Goal: Find contact information: Obtain details needed to contact an individual or organization

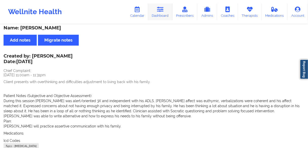
scroll to position [3, 0]
click at [161, 16] on link "Dashboard" at bounding box center [160, 12] width 24 height 17
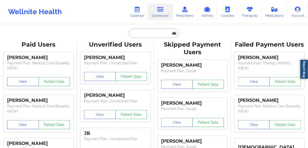
click at [143, 35] on input "text" at bounding box center [154, 33] width 50 height 10
paste input "[PERSON_NAME]"
type input "[PERSON_NAME]"
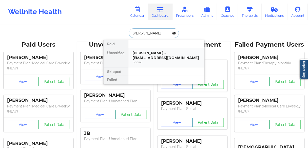
click at [144, 58] on div "[PERSON_NAME] - [EMAIL_ADDRESS][DOMAIN_NAME]" at bounding box center [167, 55] width 68 height 9
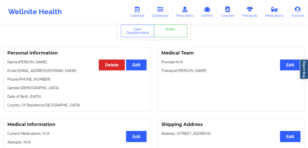
scroll to position [20, 0]
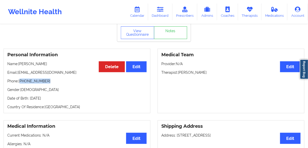
drag, startPoint x: 43, startPoint y: 82, endPoint x: 22, endPoint y: 82, distance: 20.5
click at [22, 82] on p "Phone: [PHONE_NUMBER]" at bounding box center [76, 81] width 139 height 5
copy p "[PHONE_NUMBER]"
click at [156, 13] on link "Dashboard" at bounding box center [160, 12] width 24 height 17
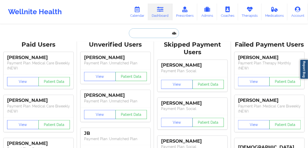
click at [141, 30] on input "text" at bounding box center [154, 33] width 50 height 10
paste input "[PERSON_NAME]"
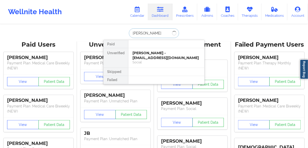
drag, startPoint x: 141, startPoint y: 33, endPoint x: 162, endPoint y: 34, distance: 21.3
click at [163, 33] on input "[PERSON_NAME]" at bounding box center [154, 33] width 50 height 10
type input "[DEMOGRAPHIC_DATA]"
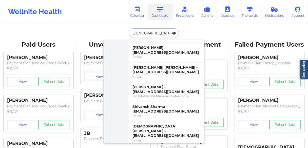
scroll to position [81, 0]
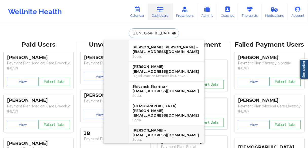
click at [149, 128] on div "[PERSON_NAME] - [EMAIL_ADDRESS][DOMAIN_NAME]" at bounding box center [167, 132] width 68 height 9
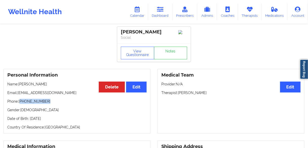
drag, startPoint x: 47, startPoint y: 103, endPoint x: 21, endPoint y: 103, distance: 26.9
click at [21, 103] on p "Phone: [PHONE_NUMBER]" at bounding box center [76, 101] width 139 height 5
copy p "[PHONE_NUMBER]"
click at [159, 15] on link "Dashboard" at bounding box center [160, 12] width 24 height 17
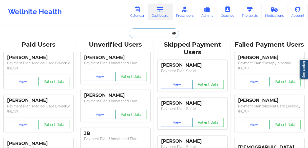
click at [142, 33] on input "text" at bounding box center [154, 33] width 50 height 10
paste input "[PERSON_NAME]"
type input "[PERSON_NAME]"
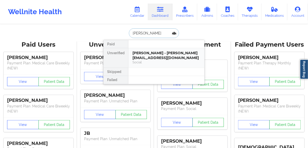
click at [139, 55] on div "[PERSON_NAME] - [PERSON_NAME][EMAIL_ADDRESS][DOMAIN_NAME]" at bounding box center [167, 55] width 68 height 9
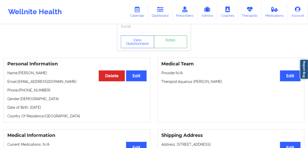
scroll to position [20, 0]
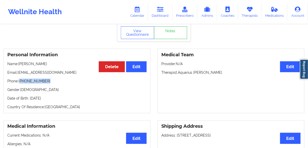
drag, startPoint x: 45, startPoint y: 82, endPoint x: 27, endPoint y: 82, distance: 18.0
click at [21, 83] on p "Phone: [PHONE_NUMBER]" at bounding box center [76, 81] width 139 height 5
copy p "[PHONE_NUMBER]"
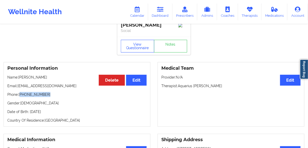
scroll to position [0, 0]
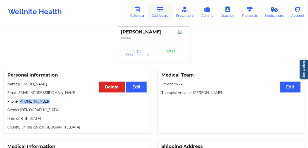
click at [158, 11] on icon at bounding box center [160, 10] width 7 height 6
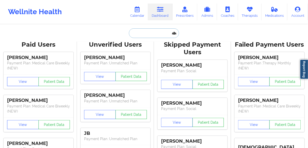
click at [147, 34] on input "text" at bounding box center [154, 33] width 50 height 10
paste input "[PERSON_NAME] [PERSON_NAME]"
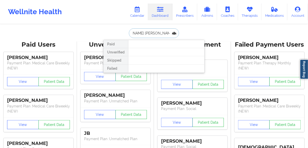
click at [143, 33] on input "[PERSON_NAME] [PERSON_NAME]" at bounding box center [154, 33] width 50 height 10
drag, startPoint x: 152, startPoint y: 32, endPoint x: 255, endPoint y: 37, distance: 103.2
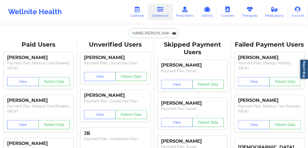
type input "[PERSON_NAME]"
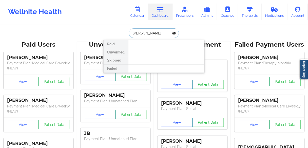
scroll to position [0, 0]
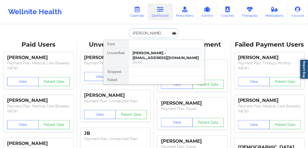
click at [150, 57] on div "[PERSON_NAME] - [EMAIL_ADDRESS][DOMAIN_NAME]" at bounding box center [167, 55] width 68 height 9
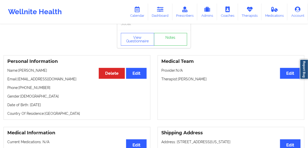
scroll to position [20, 0]
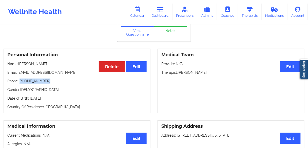
drag, startPoint x: 50, startPoint y: 83, endPoint x: 28, endPoint y: 79, distance: 22.8
click at [21, 81] on p "Phone: [PHONE_NUMBER]" at bounding box center [76, 81] width 139 height 5
copy p "[PHONE_NUMBER]"
click at [159, 14] on link "Dashboard" at bounding box center [160, 12] width 24 height 17
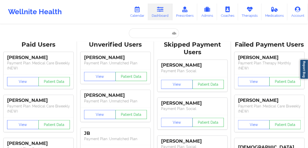
click at [144, 32] on input "text" at bounding box center [154, 33] width 50 height 10
paste input "[PERSON_NAME]"
type input "[PERSON_NAME]"
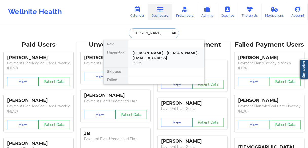
click at [140, 54] on div "[PERSON_NAME] - [PERSON_NAME][EMAIL_ADDRESS]" at bounding box center [167, 55] width 68 height 9
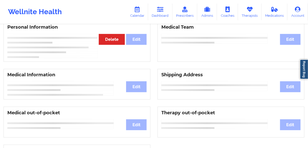
scroll to position [49, 0]
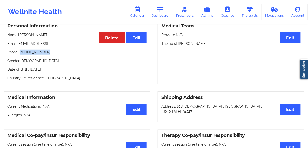
drag, startPoint x: 37, startPoint y: 53, endPoint x: 21, endPoint y: 54, distance: 16.3
click at [21, 54] on p "Phone: [PHONE_NUMBER]" at bounding box center [76, 52] width 139 height 5
copy p "[PHONE_NUMBER]"
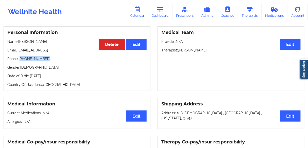
scroll to position [0, 0]
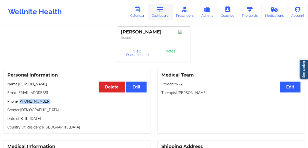
click at [159, 13] on link "Dashboard" at bounding box center [160, 12] width 24 height 17
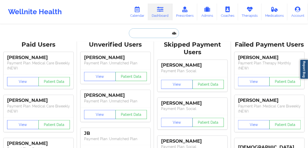
click at [139, 33] on input "text" at bounding box center [154, 33] width 50 height 10
paste input "Woselande [PERSON_NAME]"
type input "Woselande [PERSON_NAME]"
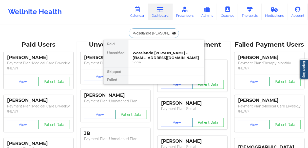
click at [140, 55] on div "Woselande [PERSON_NAME] - [EMAIL_ADDRESS][DOMAIN_NAME]" at bounding box center [167, 55] width 68 height 9
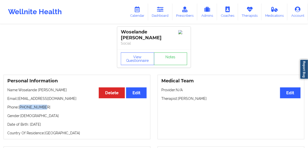
drag, startPoint x: 51, startPoint y: 103, endPoint x: 28, endPoint y: 99, distance: 23.8
click at [21, 105] on p "Phone: [PHONE_NUMBER]" at bounding box center [76, 107] width 139 height 5
copy p "17866741339"
